Goal: Transaction & Acquisition: Obtain resource

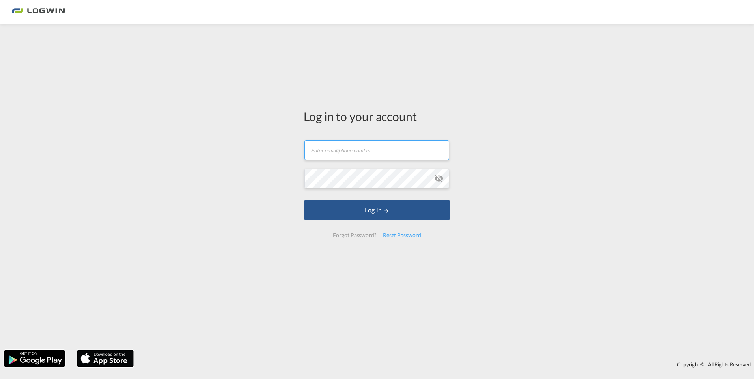
click at [370, 151] on input "text" at bounding box center [376, 150] width 145 height 20
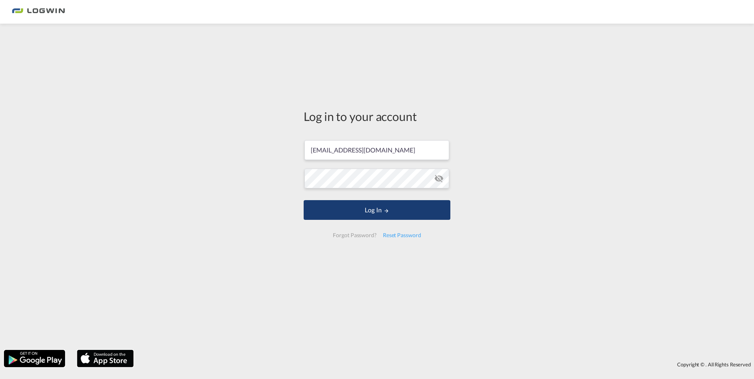
click at [396, 216] on button "Log In" at bounding box center [376, 210] width 147 height 20
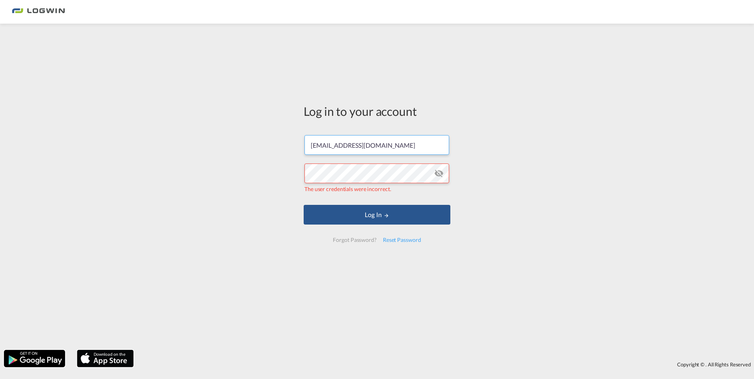
click at [412, 149] on input "[EMAIL_ADDRESS][DOMAIN_NAME]" at bounding box center [376, 145] width 145 height 20
drag, startPoint x: 423, startPoint y: 143, endPoint x: 254, endPoint y: 140, distance: 168.3
click at [256, 139] on div "Log in to your account [PERSON_NAME][EMAIL_ADDRESS][DOMAIN_NAME] The user crede…" at bounding box center [377, 187] width 754 height 318
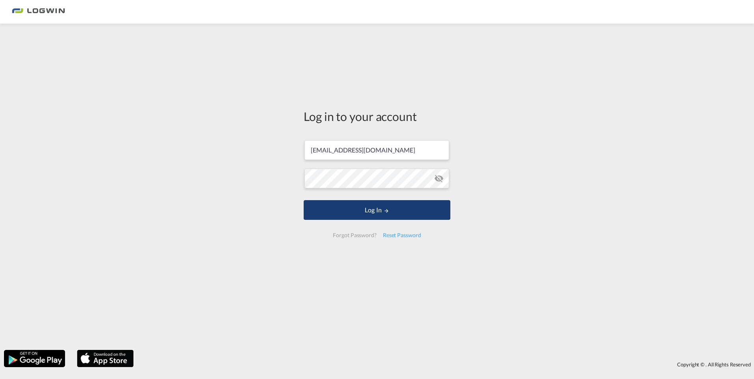
click at [385, 207] on button "Log In" at bounding box center [376, 210] width 147 height 20
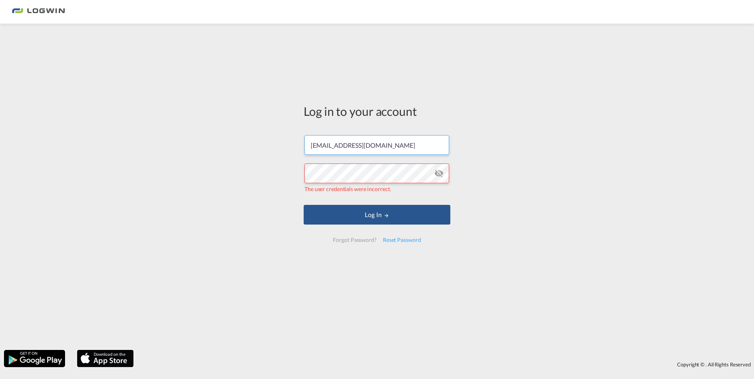
drag, startPoint x: 421, startPoint y: 143, endPoint x: 252, endPoint y: 159, distance: 169.4
click at [253, 159] on div "Log in to your account [PERSON_NAME][EMAIL_ADDRESS][DOMAIN_NAME] The user crede…" at bounding box center [377, 187] width 754 height 318
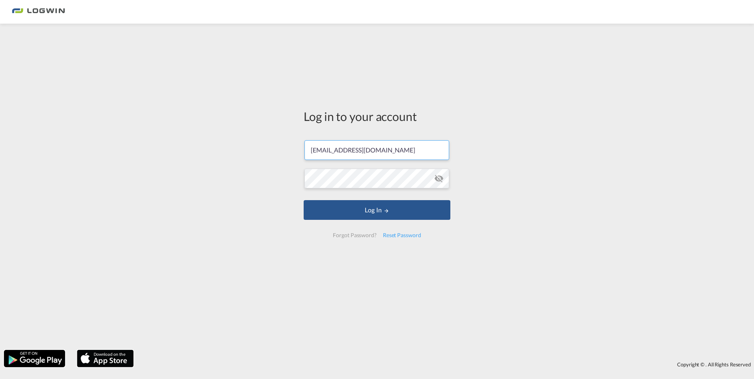
drag, startPoint x: 415, startPoint y: 148, endPoint x: 145, endPoint y: 145, distance: 270.4
click at [145, 145] on div "Log in to your account [PERSON_NAME][EMAIL_ADDRESS][DOMAIN_NAME] Log In Forgot …" at bounding box center [377, 187] width 754 height 318
click at [407, 147] on input "[EMAIL_ADDRESS][DOMAIN_NAME]" at bounding box center [376, 150] width 145 height 20
drag, startPoint x: 264, startPoint y: 178, endPoint x: 268, endPoint y: 177, distance: 4.1
click at [263, 177] on div "Log in to your account [PERSON_NAME][EMAIL_ADDRESS][DOMAIN_NAME] Log In Forgot …" at bounding box center [377, 187] width 754 height 318
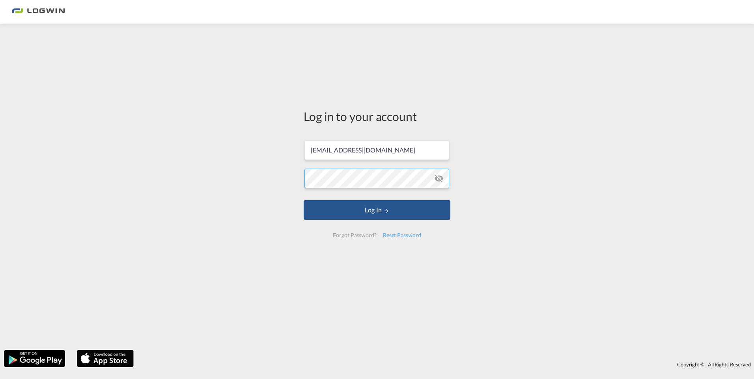
click at [200, 196] on div "Log in to your account [PERSON_NAME][EMAIL_ADDRESS][DOMAIN_NAME] Log In Forgot …" at bounding box center [377, 187] width 754 height 318
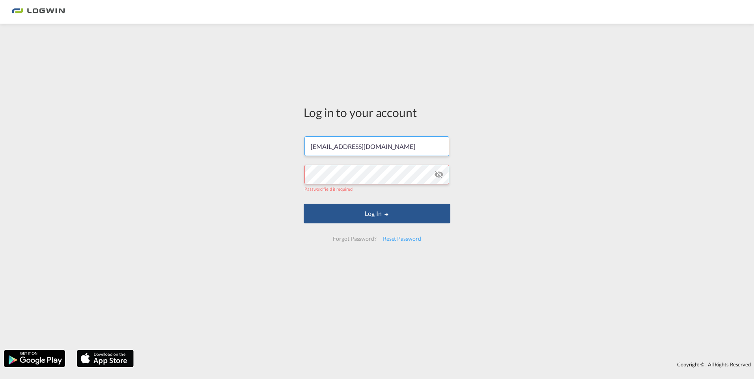
drag, startPoint x: 424, startPoint y: 150, endPoint x: 142, endPoint y: 157, distance: 282.3
click at [143, 157] on div "Log in to your account [PERSON_NAME][EMAIL_ADDRESS][DOMAIN_NAME] Password field…" at bounding box center [377, 187] width 754 height 318
type input "[EMAIL_ADDRESS][PERSON_NAME][DOMAIN_NAME]"
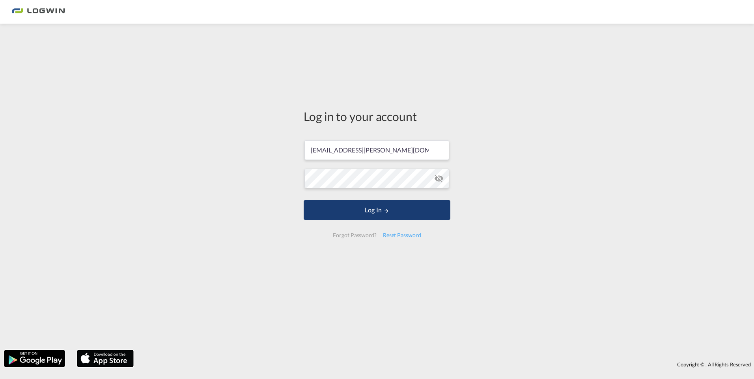
click at [399, 208] on button "Log In" at bounding box center [376, 210] width 147 height 20
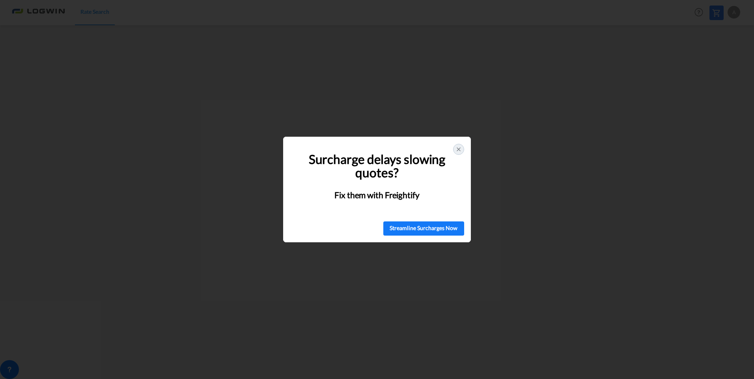
click at [463, 148] on div at bounding box center [458, 149] width 11 height 11
